Goal: Find specific page/section: Find specific page/section

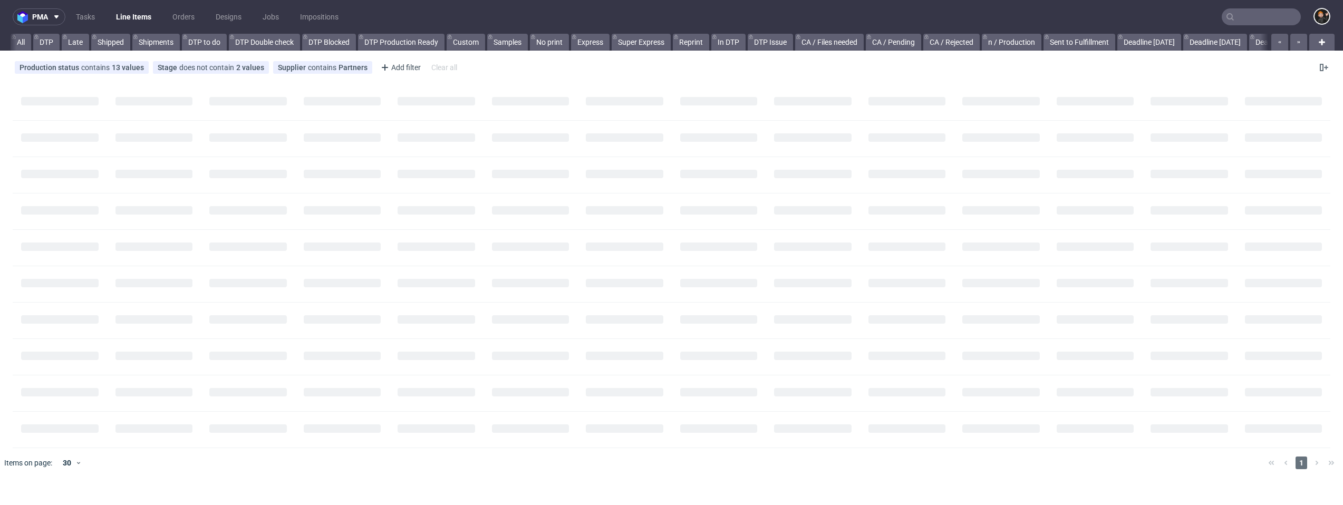
scroll to position [0, 679]
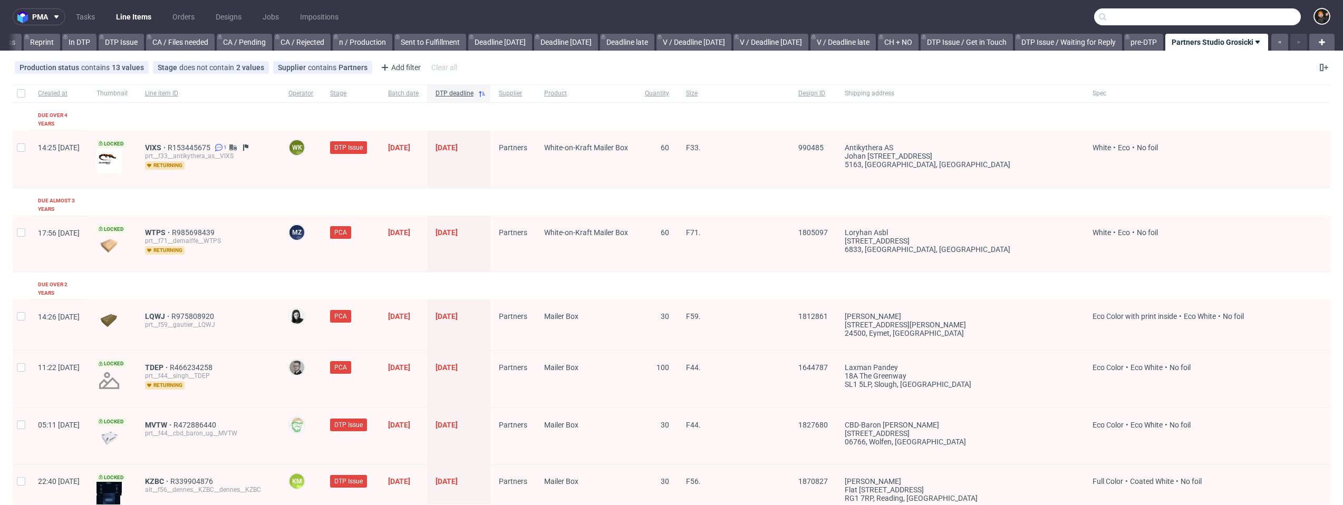
click at [1250, 19] on input "text" at bounding box center [1197, 16] width 207 height 17
paste input "JRBG"
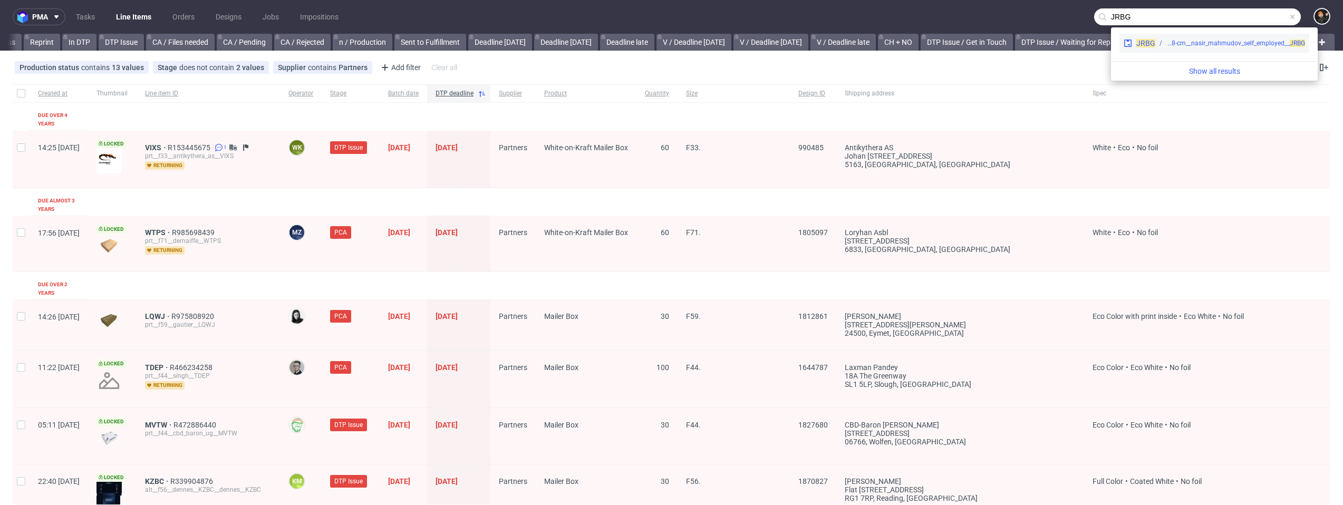
type input "JRBG"
click at [1150, 45] on span "JRBG" at bounding box center [1146, 43] width 19 height 8
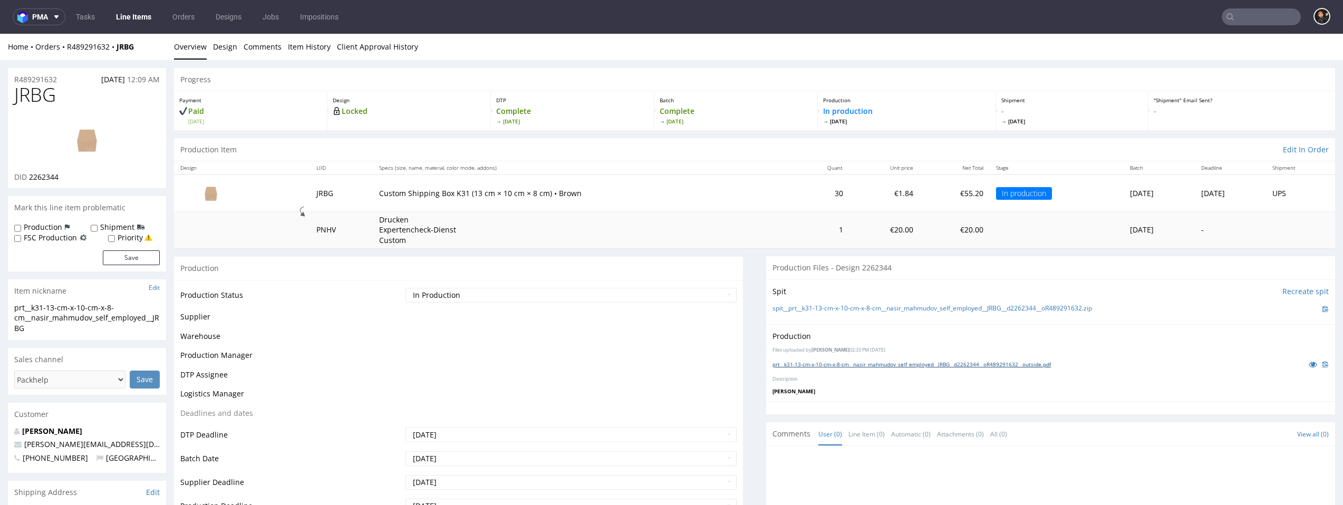
click at [842, 361] on link "prt__k31-13-cm-x-10-cm-x-8-cm__nasir_mahmudov_self_employed__JRBG__d2262344__oR…" at bounding box center [912, 364] width 278 height 7
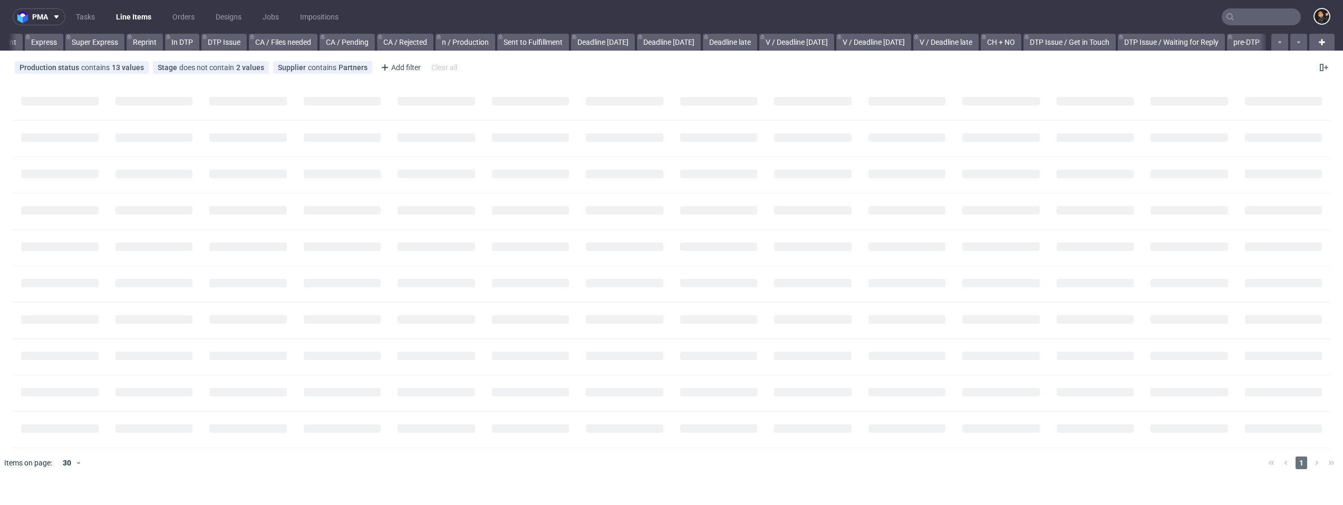
scroll to position [0, 679]
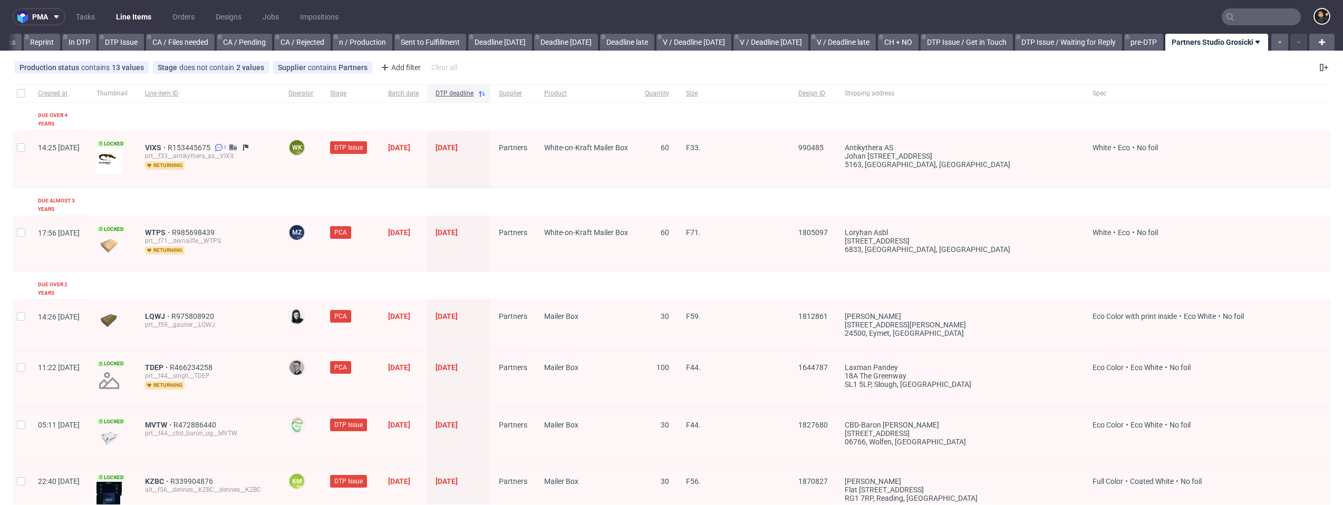
click at [1252, 23] on input "text" at bounding box center [1261, 16] width 79 height 17
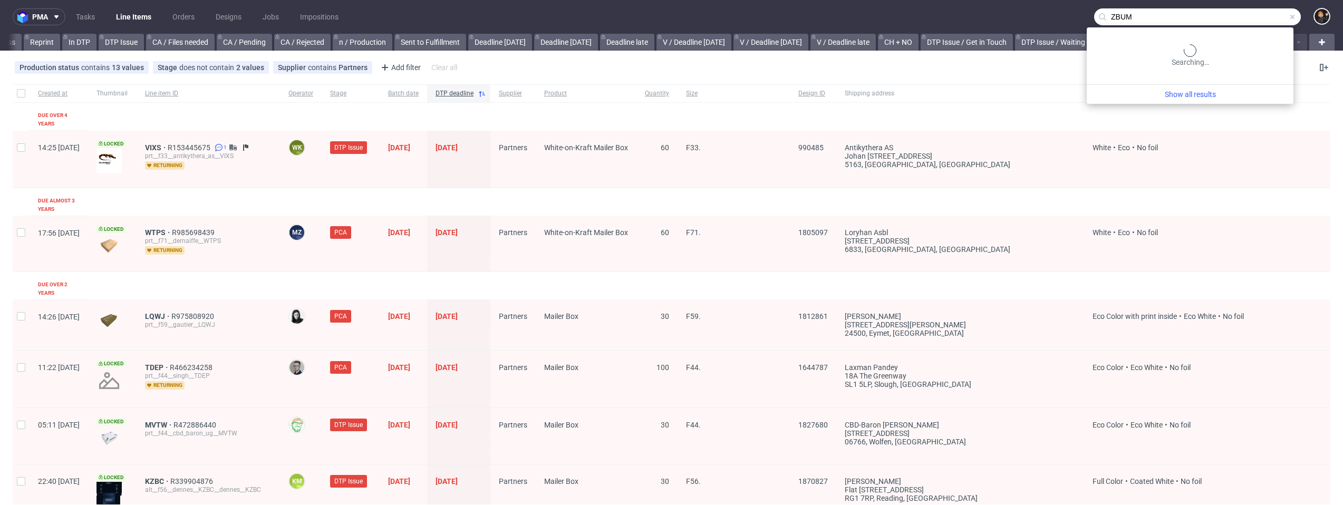
type input "ZBUM"
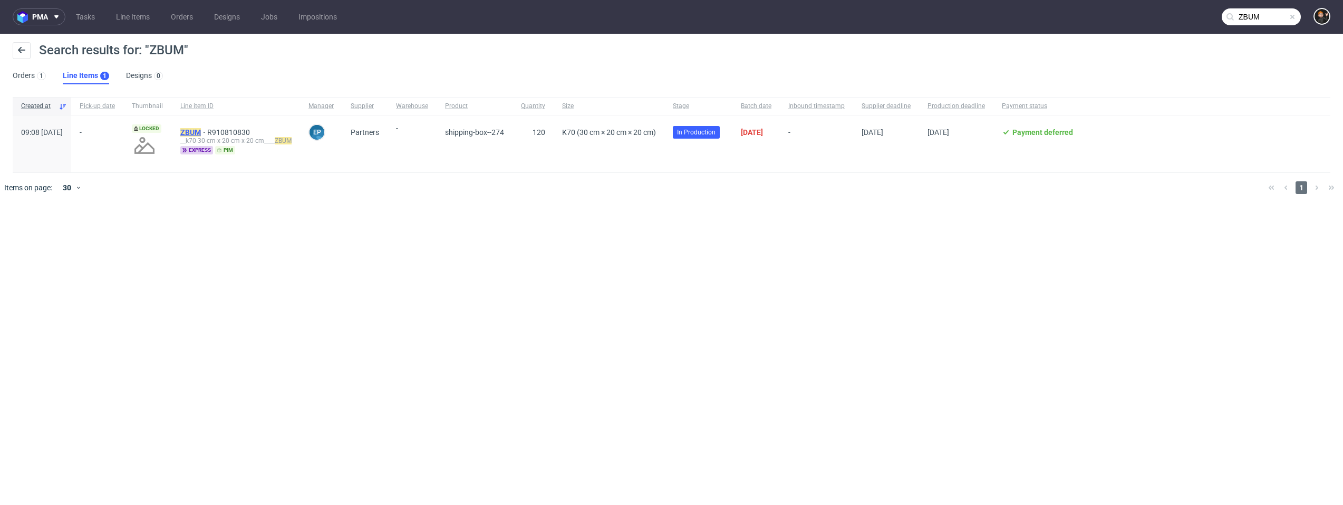
click at [201, 133] on mark "ZBUM" at bounding box center [190, 132] width 21 height 8
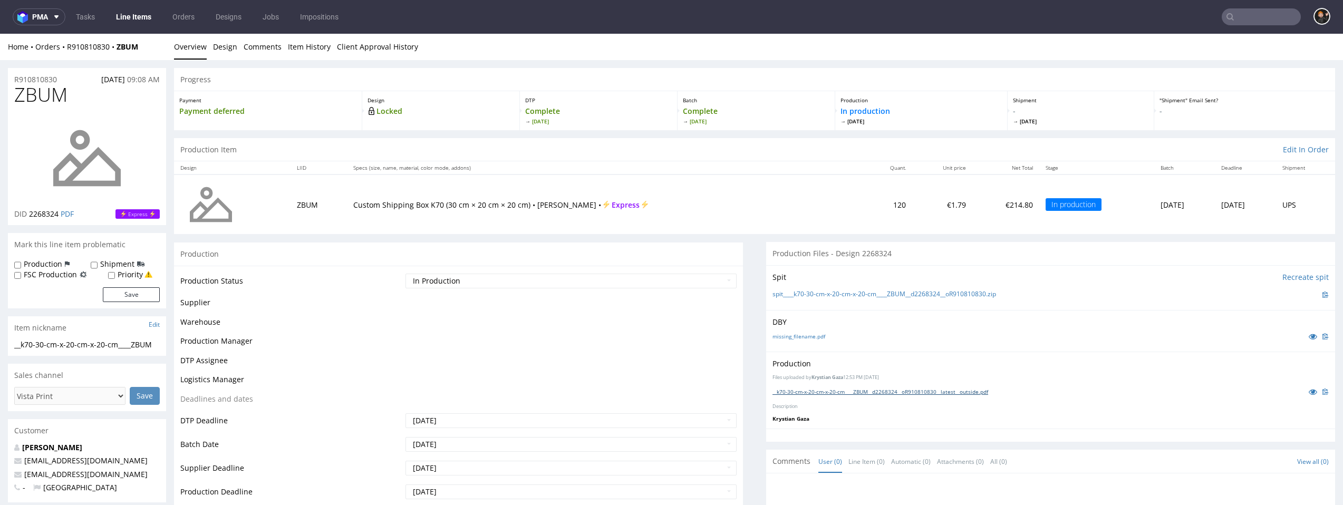
click at [824, 388] on link "__k70-30-cm-x-20-cm-x-20-cm____ZBUM__d2268324__oR910810830__latest__outside.pdf" at bounding box center [881, 391] width 216 height 7
